Goal: Task Accomplishment & Management: Manage account settings

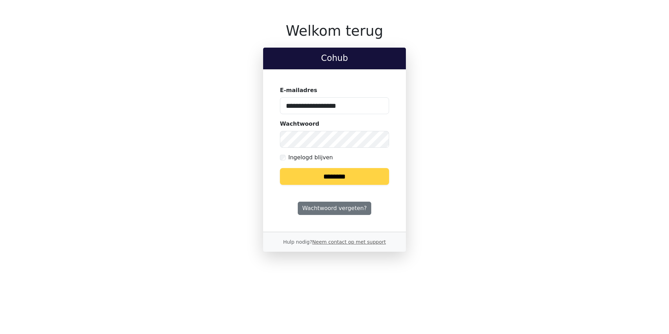
click at [337, 102] on input "**********" at bounding box center [334, 105] width 109 height 17
type input "**********"
click at [339, 180] on input "********" at bounding box center [334, 176] width 109 height 17
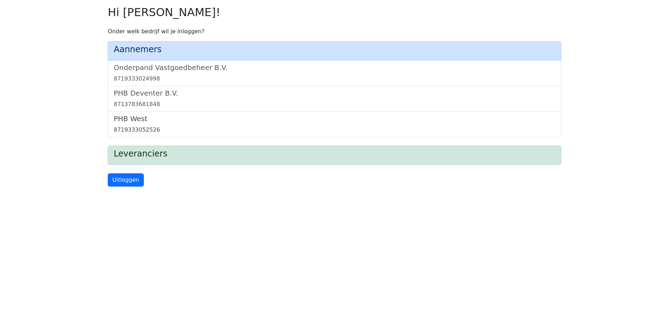
click at [166, 120] on h5 "PHB West" at bounding box center [335, 118] width 442 height 8
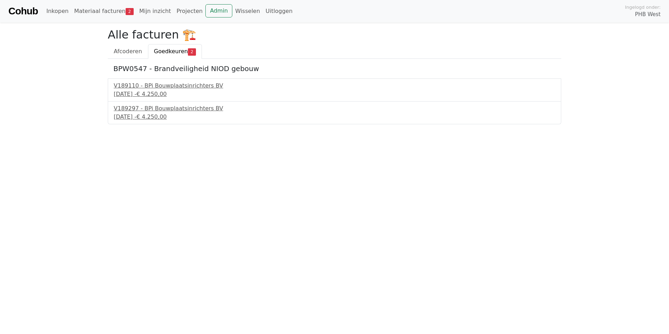
click at [34, 12] on link "Cohub" at bounding box center [22, 11] width 29 height 17
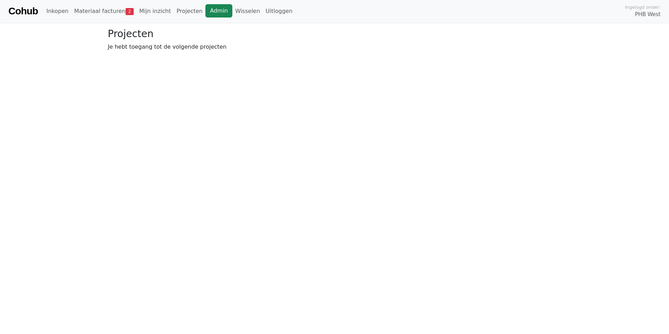
click at [205, 9] on link "Admin" at bounding box center [218, 10] width 27 height 13
click at [232, 11] on link "Wisselen" at bounding box center [247, 11] width 30 height 14
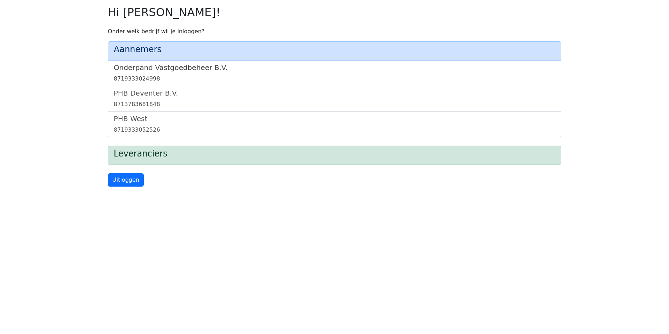
click at [272, 72] on link "Onderpand Vastgoedbeheer B.V. 8719333024998" at bounding box center [335, 73] width 442 height 20
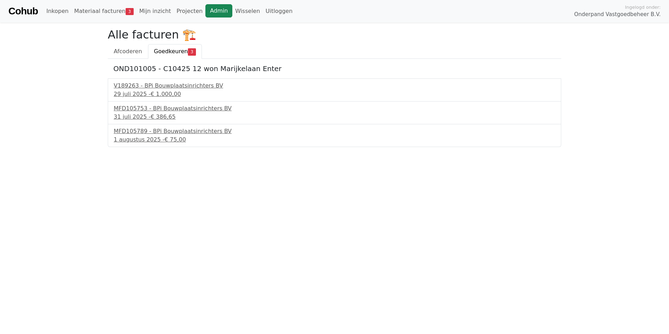
click at [207, 9] on link "Admin" at bounding box center [218, 10] width 27 height 13
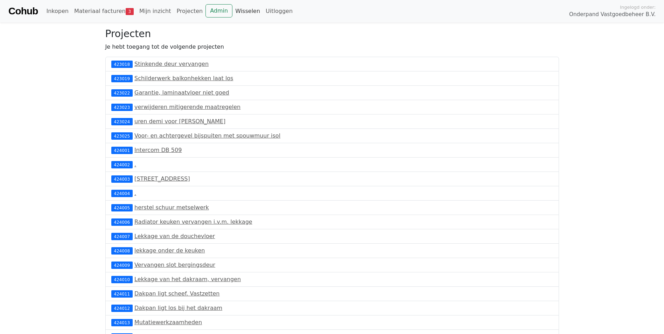
click at [232, 8] on link "Wisselen" at bounding box center [247, 11] width 30 height 14
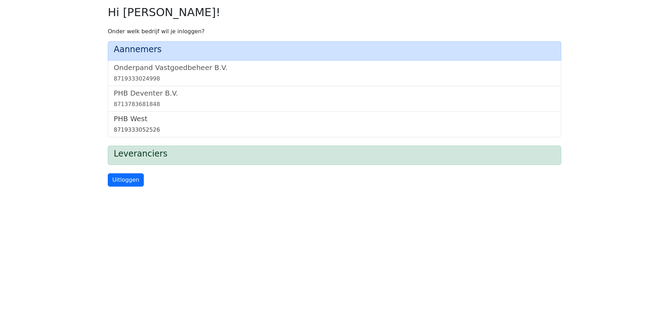
click at [169, 125] on link "PHB West 8719333052526" at bounding box center [335, 124] width 442 height 20
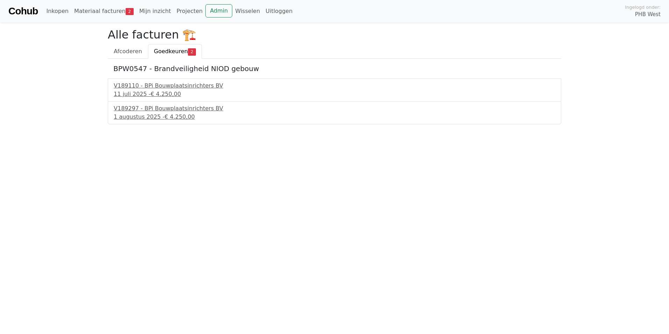
click at [34, 13] on link "Cohub" at bounding box center [22, 11] width 29 height 17
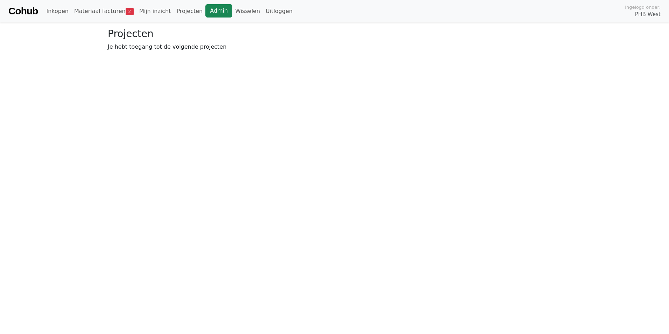
click at [207, 13] on link "Admin" at bounding box center [218, 10] width 27 height 13
click at [232, 11] on link "Wisselen" at bounding box center [247, 11] width 30 height 14
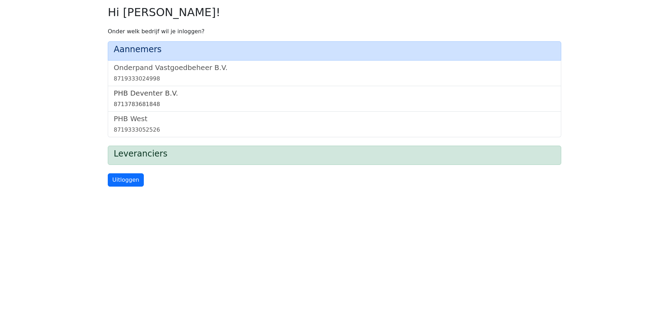
click at [175, 96] on h5 "PHB Deventer B.V." at bounding box center [335, 93] width 442 height 8
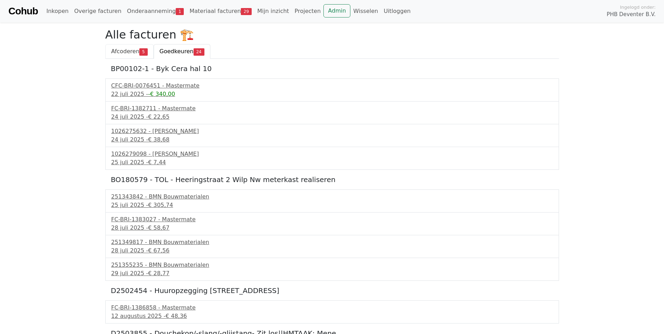
click at [125, 50] on span "Afcoderen" at bounding box center [125, 51] width 28 height 7
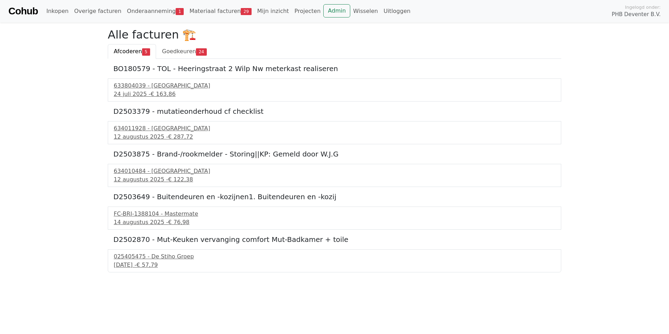
click at [632, 15] on span "PHB Deventer B.V." at bounding box center [636, 14] width 49 height 8
click at [381, 13] on link "Uitloggen" at bounding box center [397, 11] width 33 height 14
